Goal: Find specific page/section: Find specific page/section

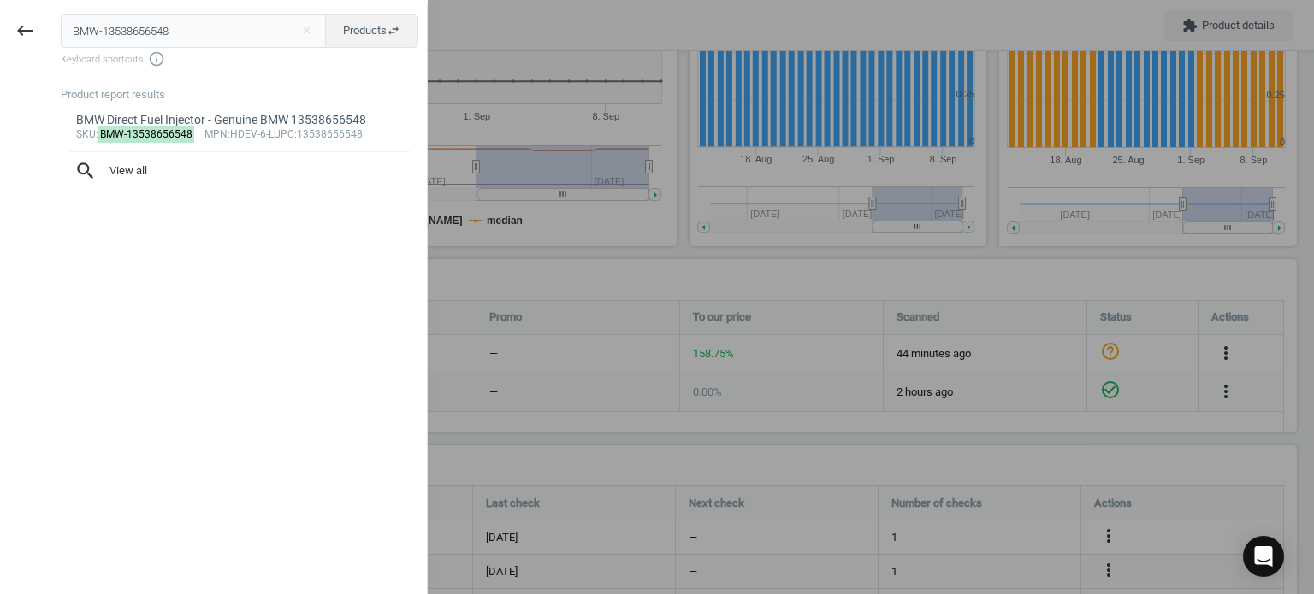
click at [148, 24] on input "BMW-13538656548" at bounding box center [194, 31] width 266 height 34
type input "AUT-AL629"
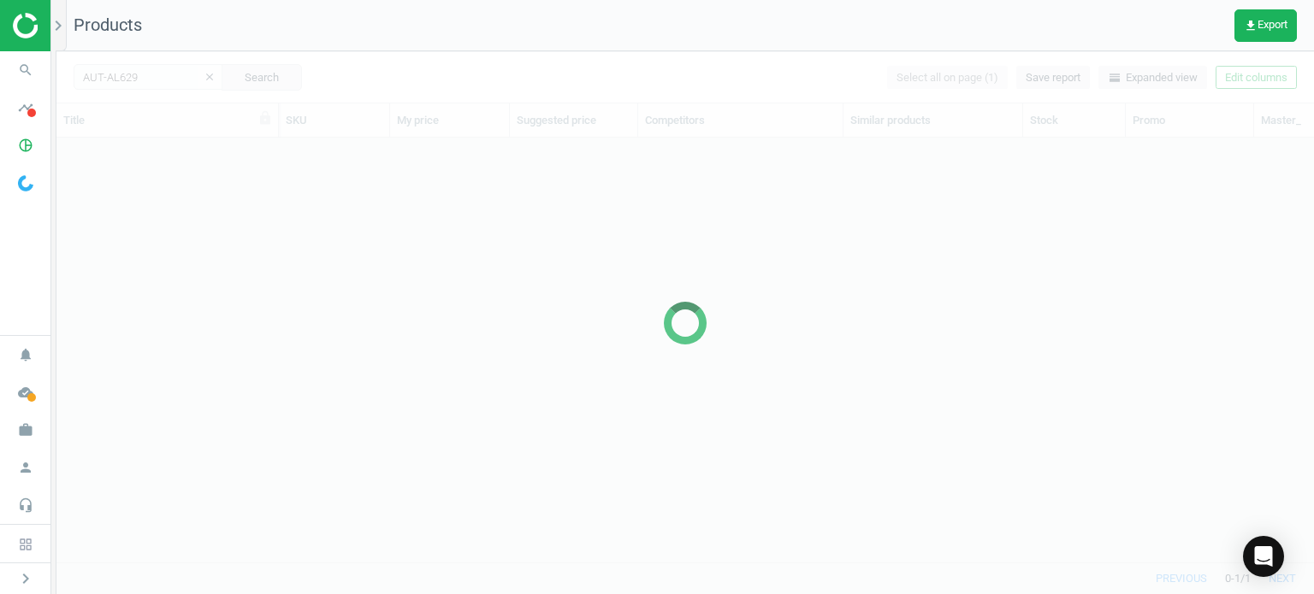
scroll to position [399, 1244]
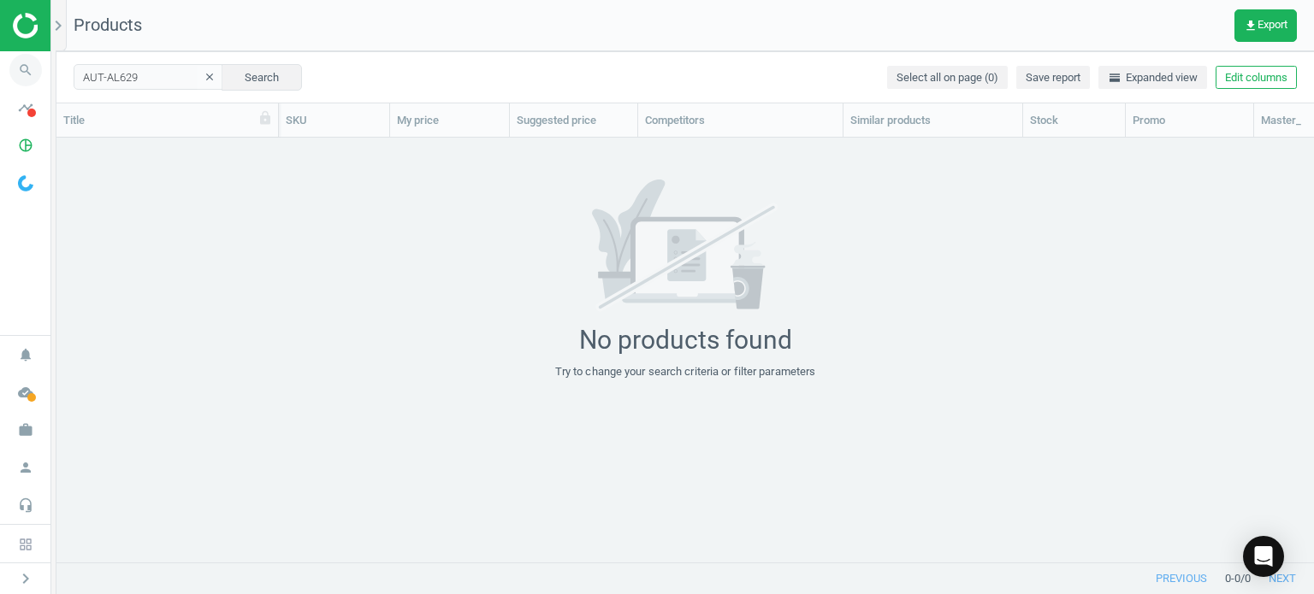
click at [15, 79] on icon "search" at bounding box center [25, 70] width 33 height 33
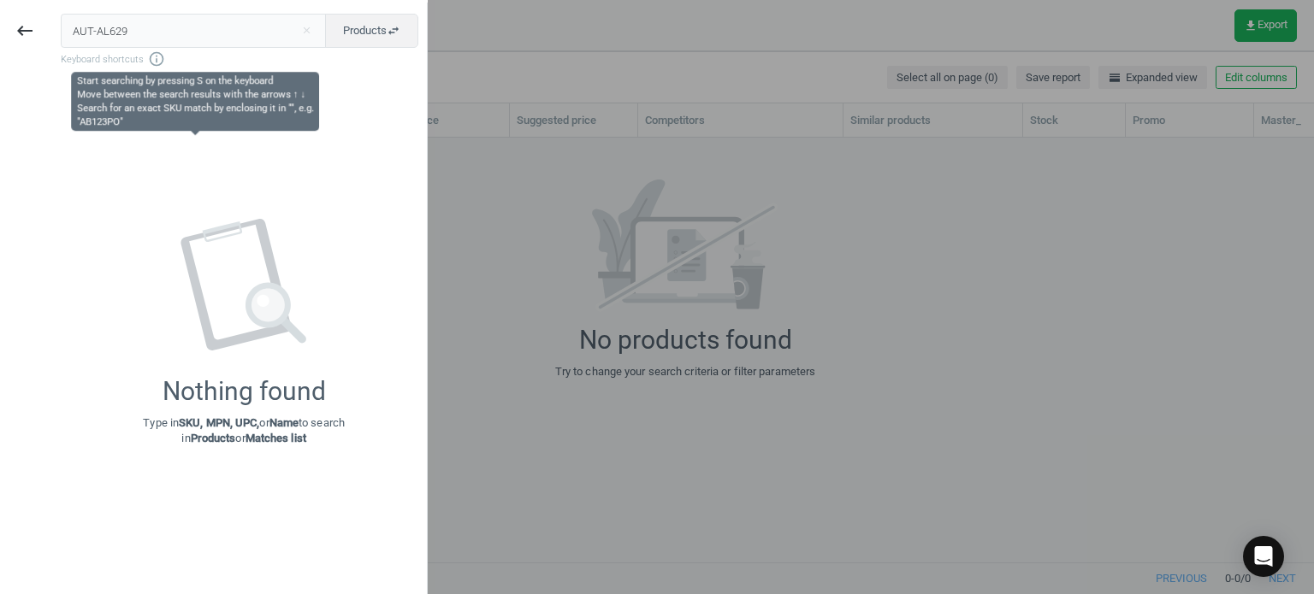
click at [158, 30] on input "AUT-AL629" at bounding box center [194, 31] width 266 height 34
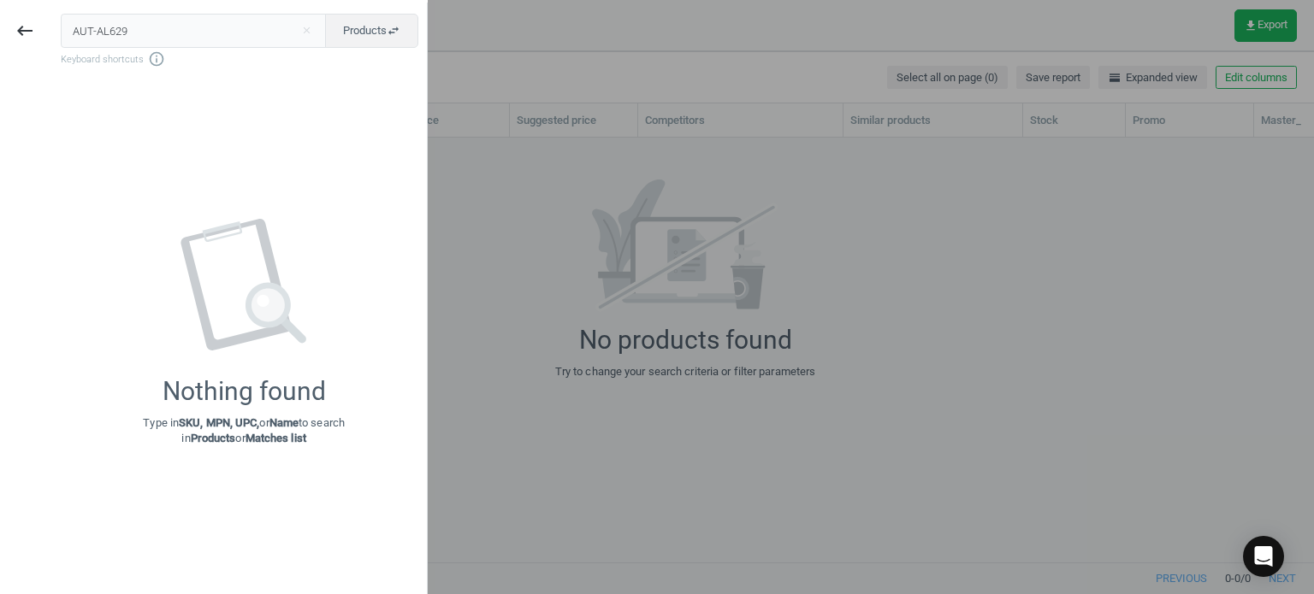
click at [158, 30] on input "AUT-AL629" at bounding box center [194, 31] width 266 height 34
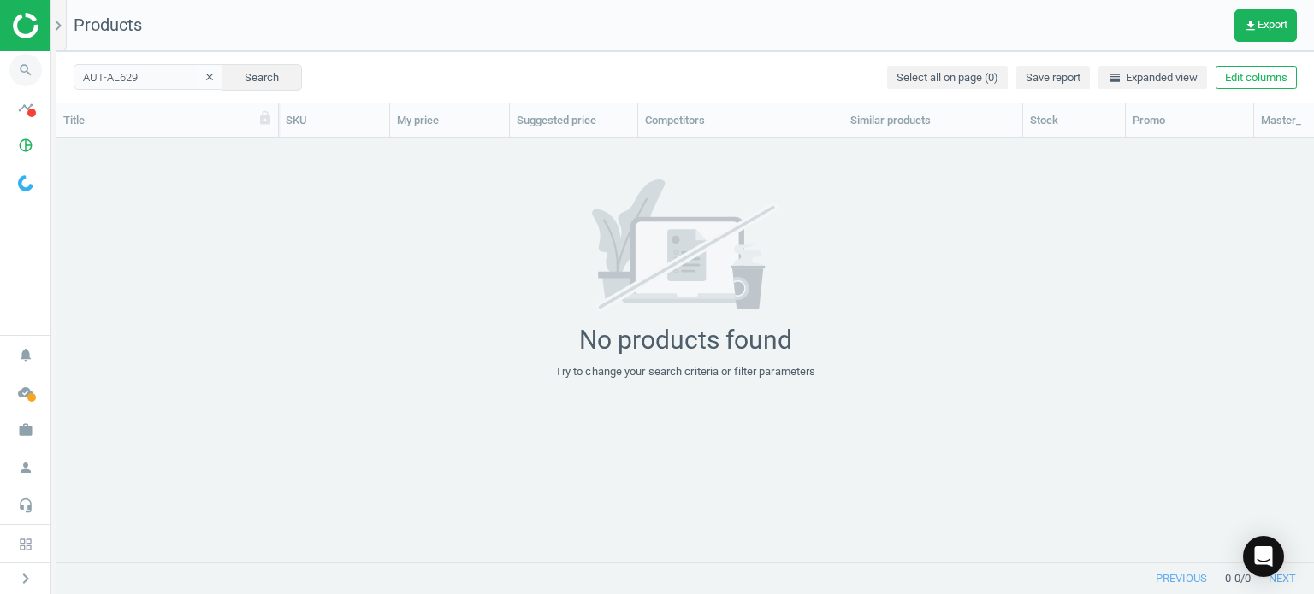
click at [10, 73] on icon "search" at bounding box center [25, 70] width 33 height 33
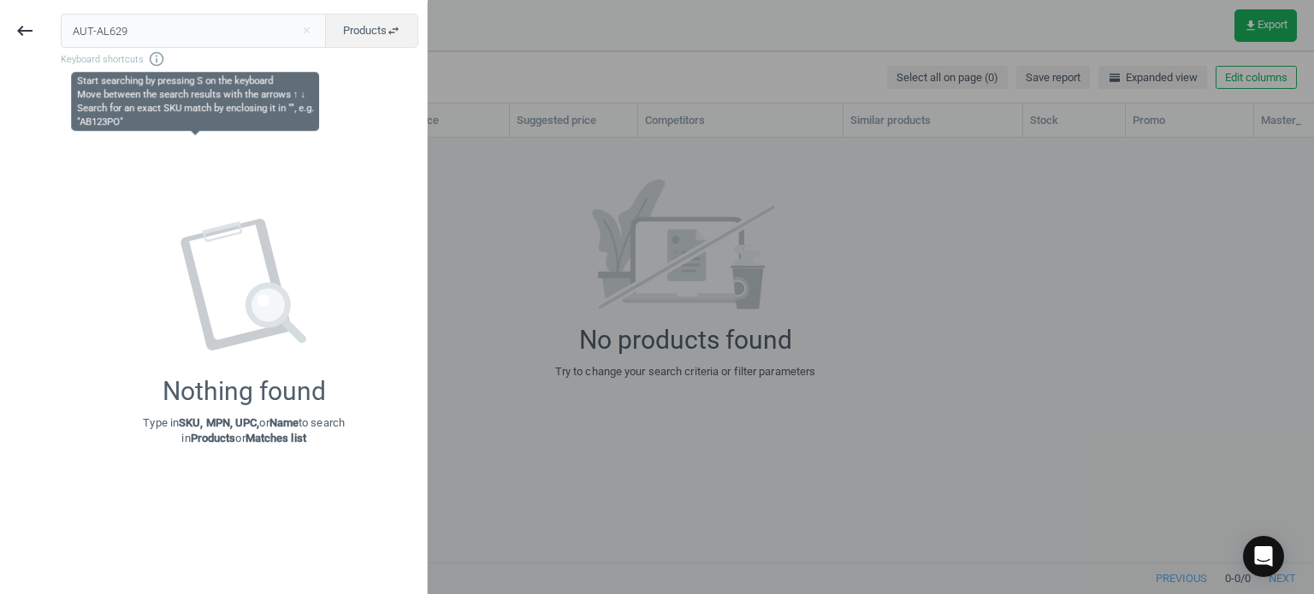
click at [153, 37] on input "AUT-AL629" at bounding box center [194, 31] width 266 height 34
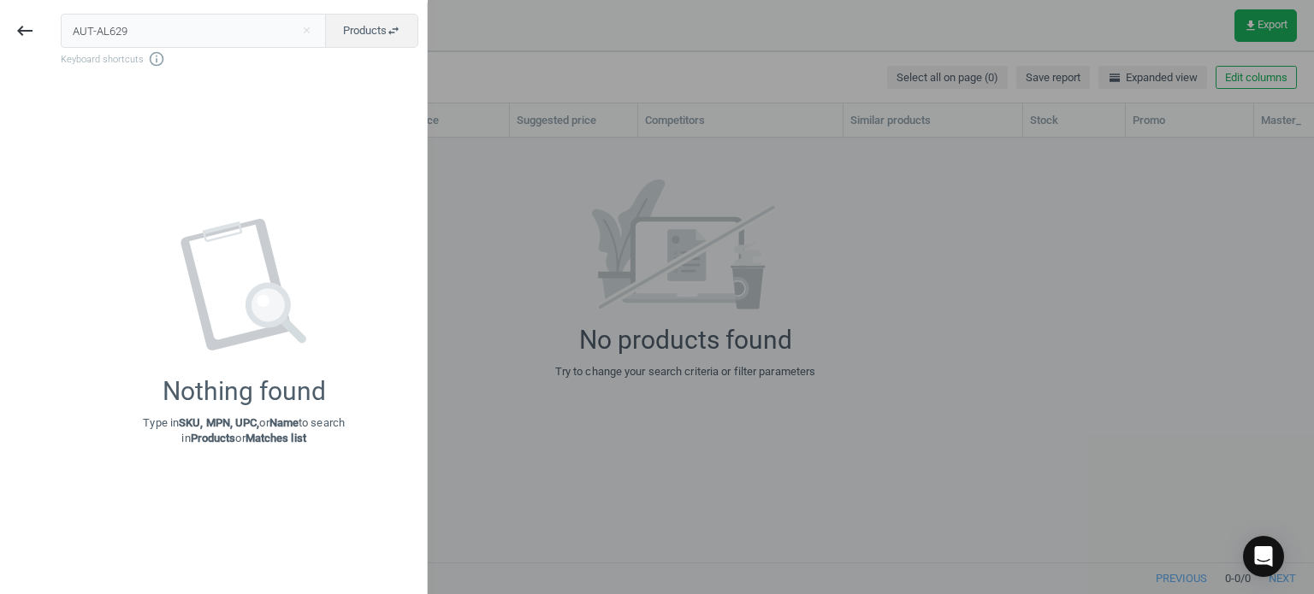
click at [153, 37] on input "AUT-AL629" at bounding box center [194, 31] width 266 height 34
click at [153, 37] on input "AUT-VOL-9997499" at bounding box center [194, 31] width 266 height 34
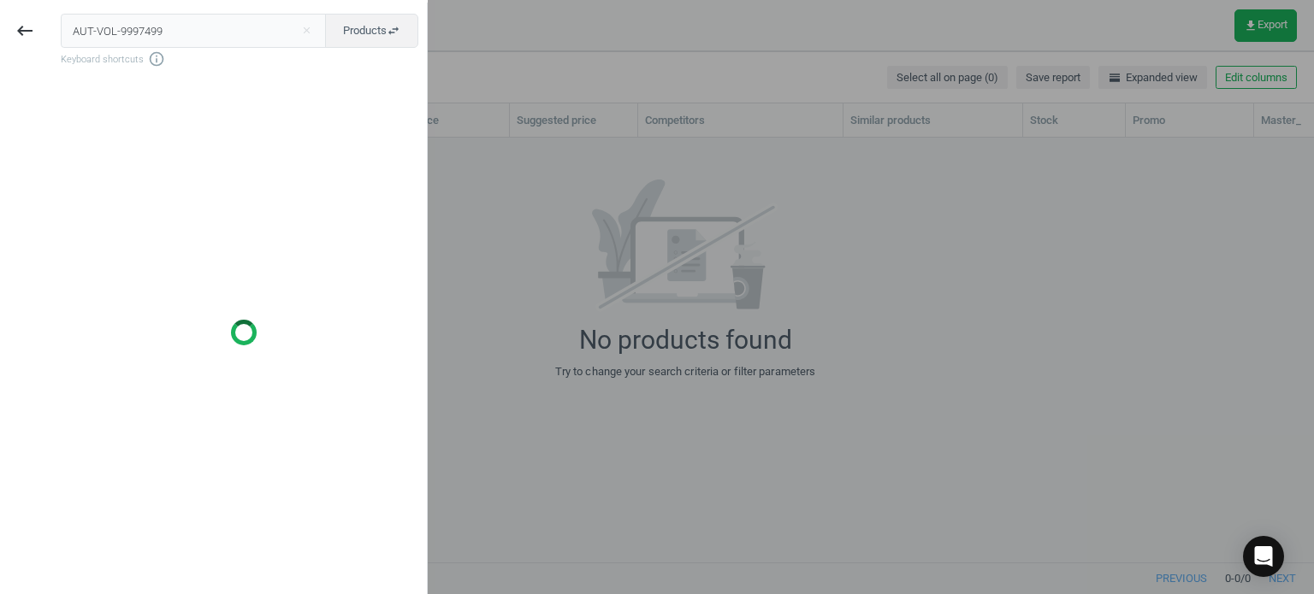
click at [153, 37] on input "AUT-VOL-9997499" at bounding box center [194, 31] width 266 height 34
type input "VOL-9997499"
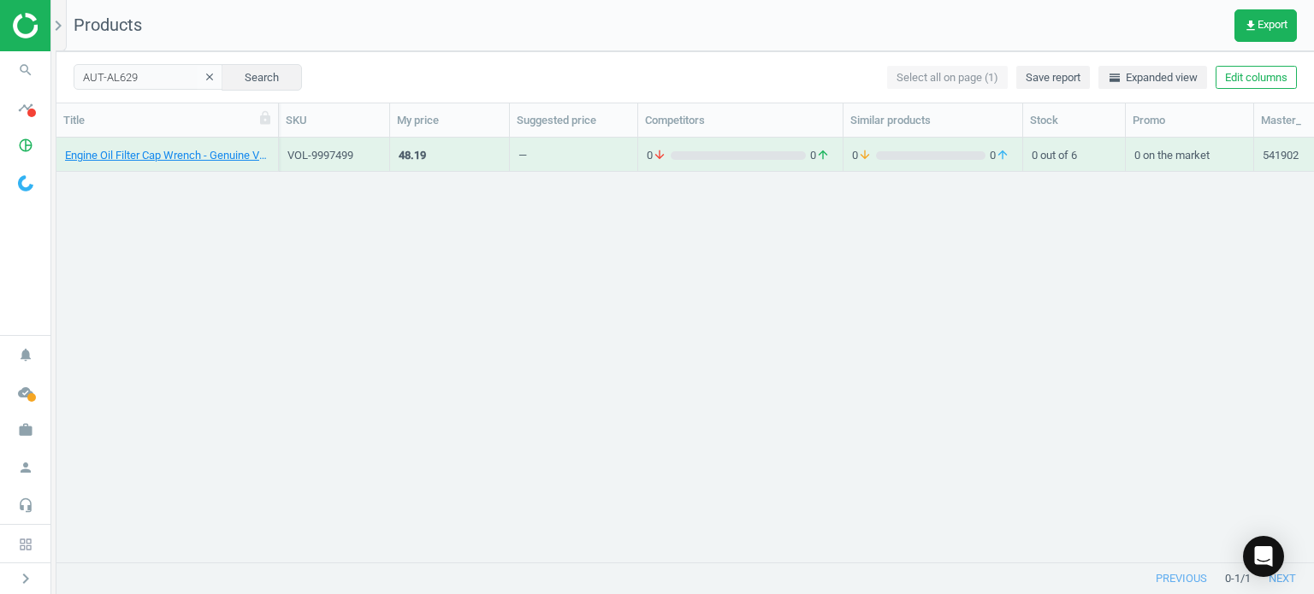
click at [109, 146] on div "Engine Oil Filter Cap Wrench - Genuine Volvo 9997499" at bounding box center [167, 154] width 204 height 30
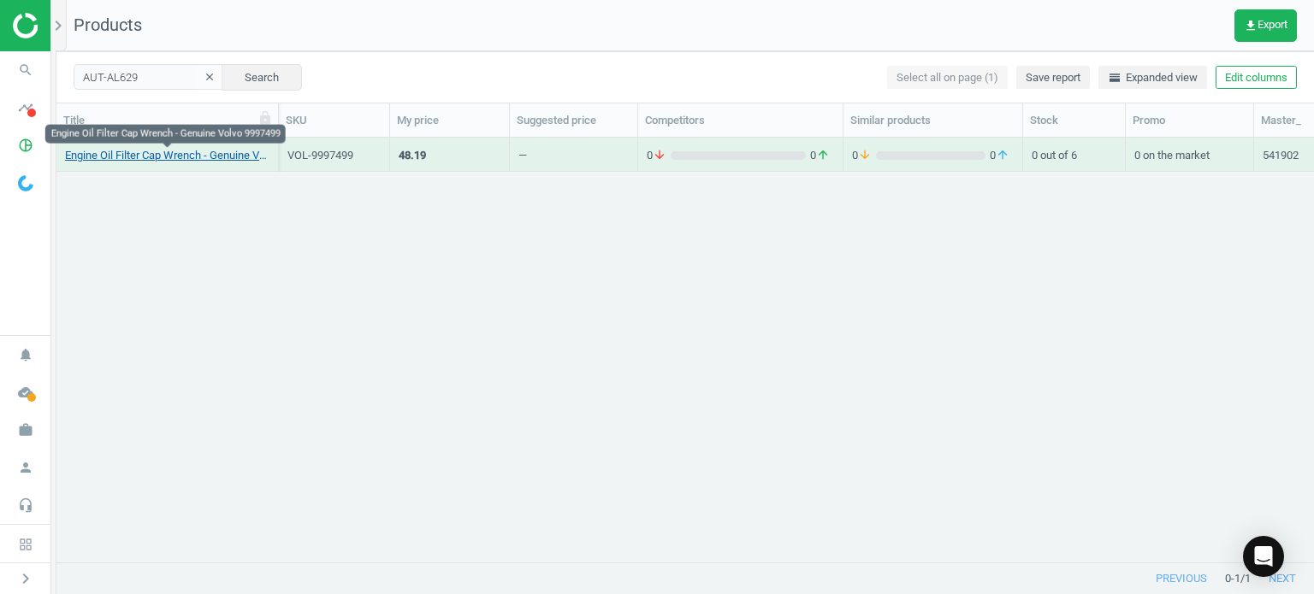
click at [127, 160] on link "Engine Oil Filter Cap Wrench - Genuine Volvo 9997499" at bounding box center [167, 155] width 204 height 15
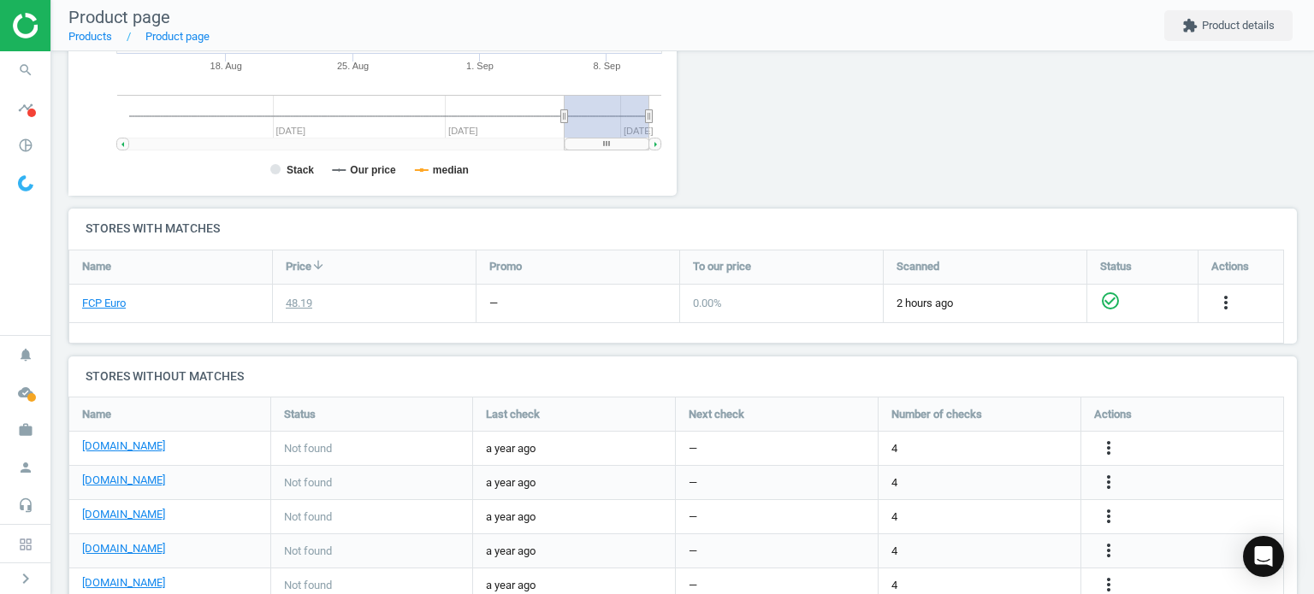
scroll to position [513, 0]
